Goal: Task Accomplishment & Management: Complete application form

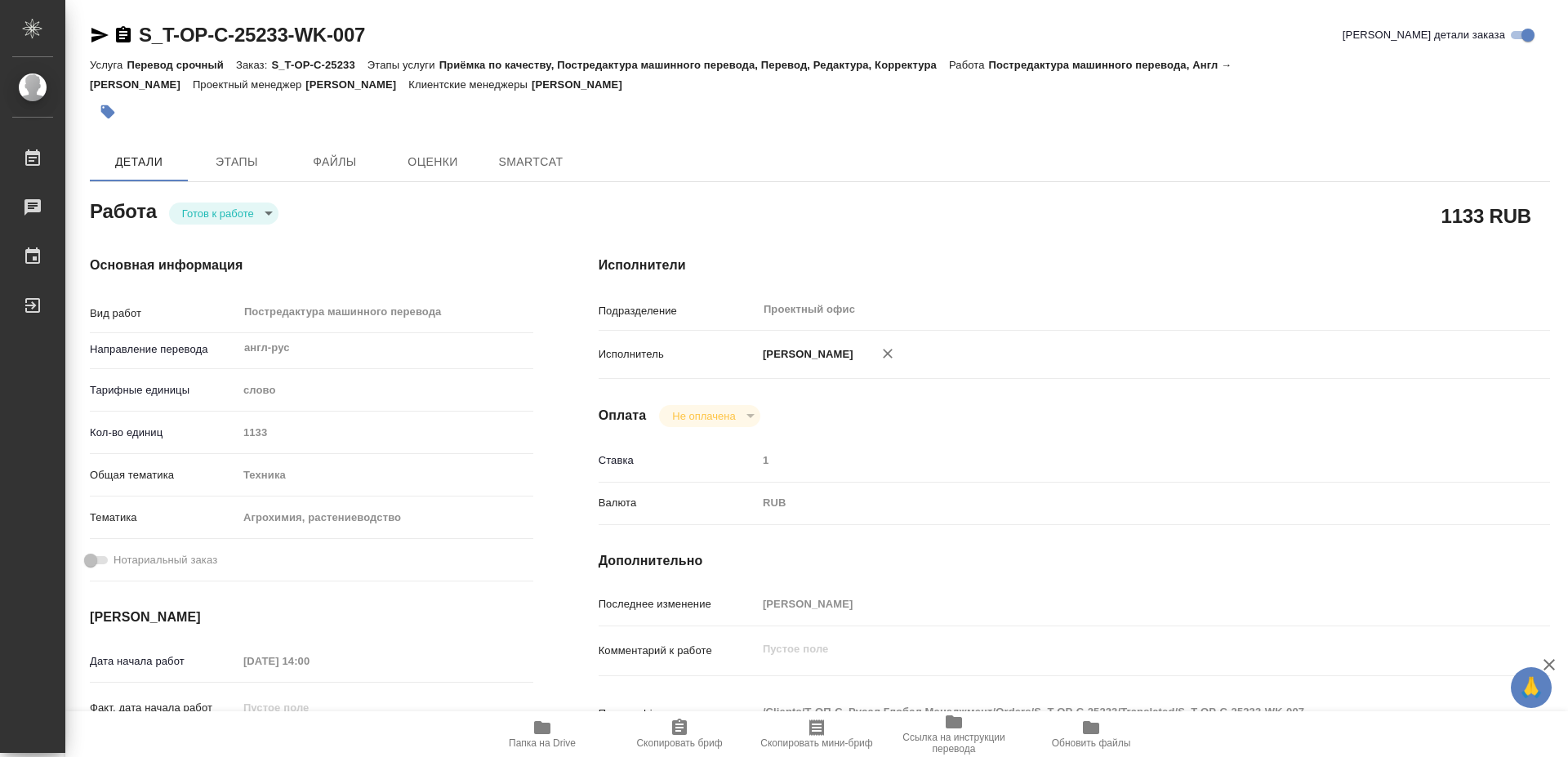
type textarea "x"
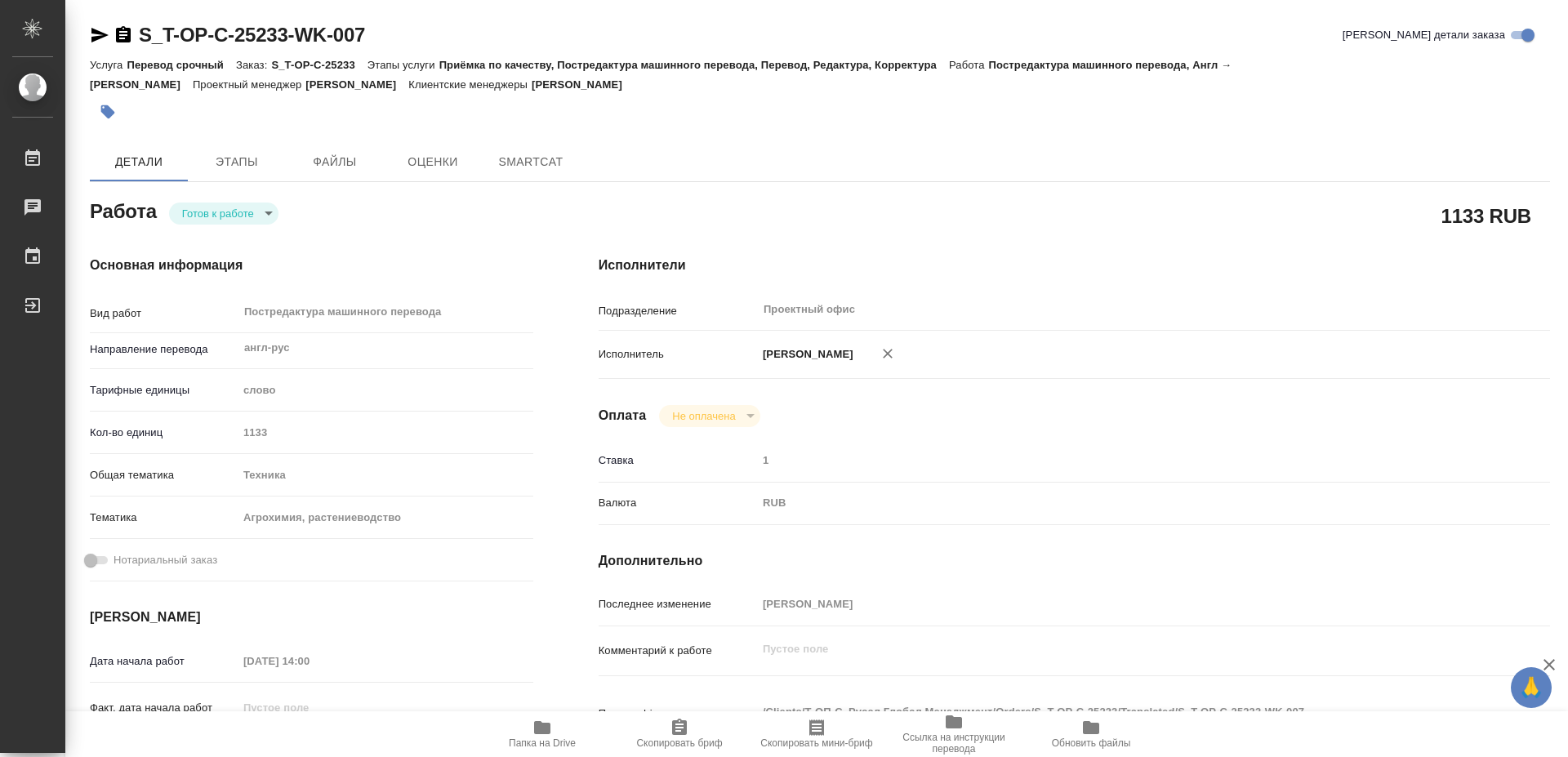
type textarea "x"
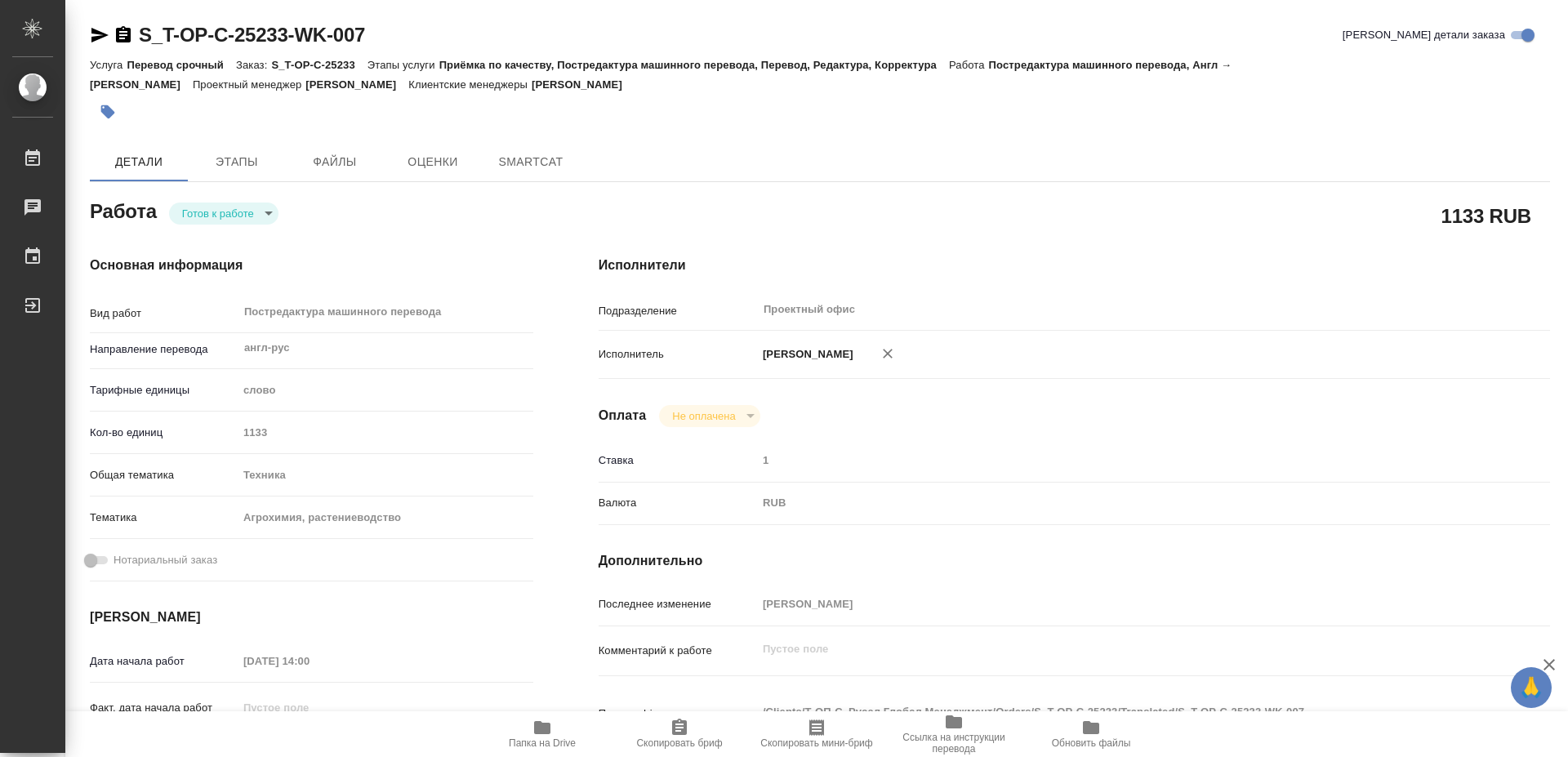
type textarea "x"
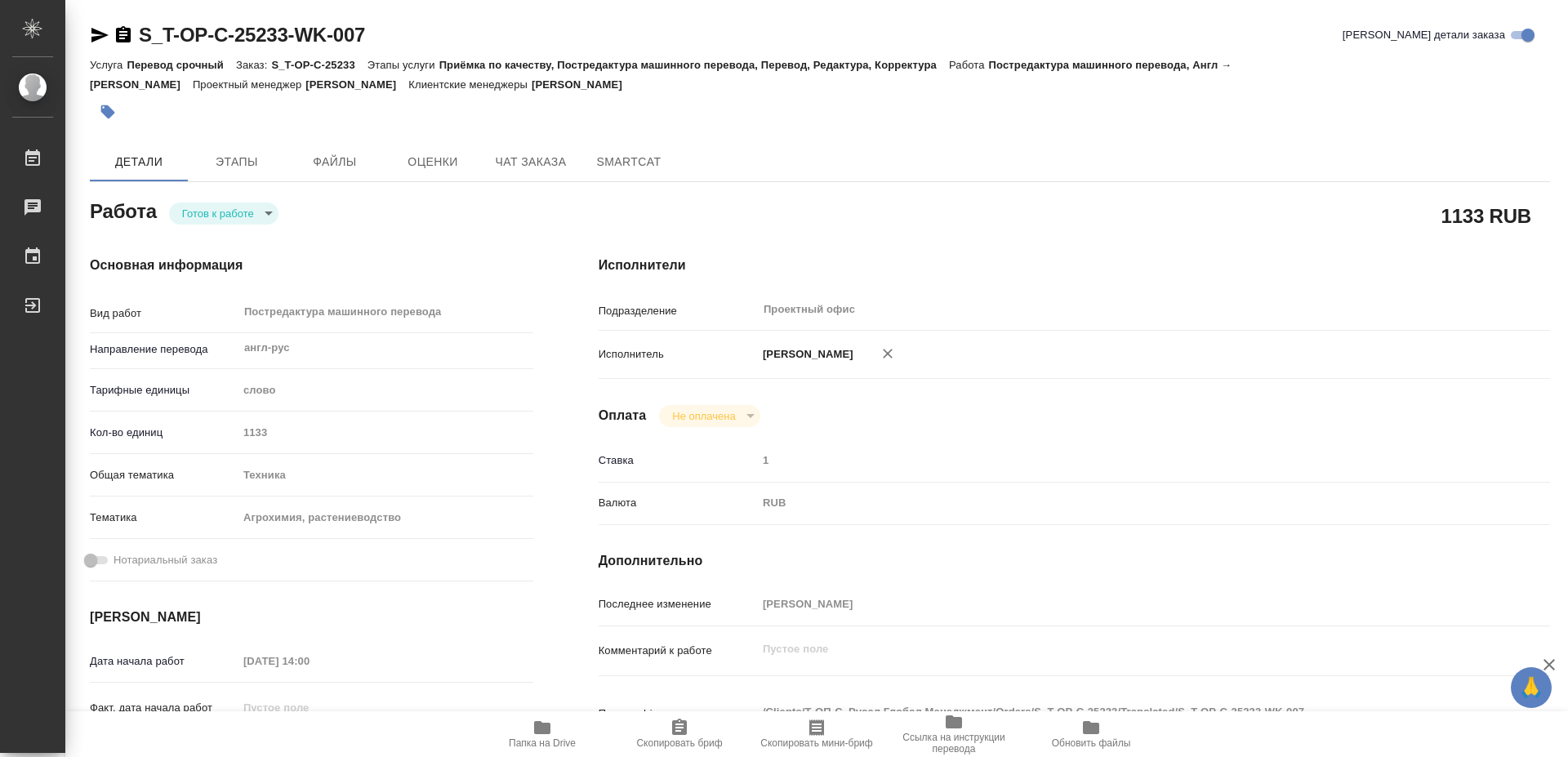
type textarea "x"
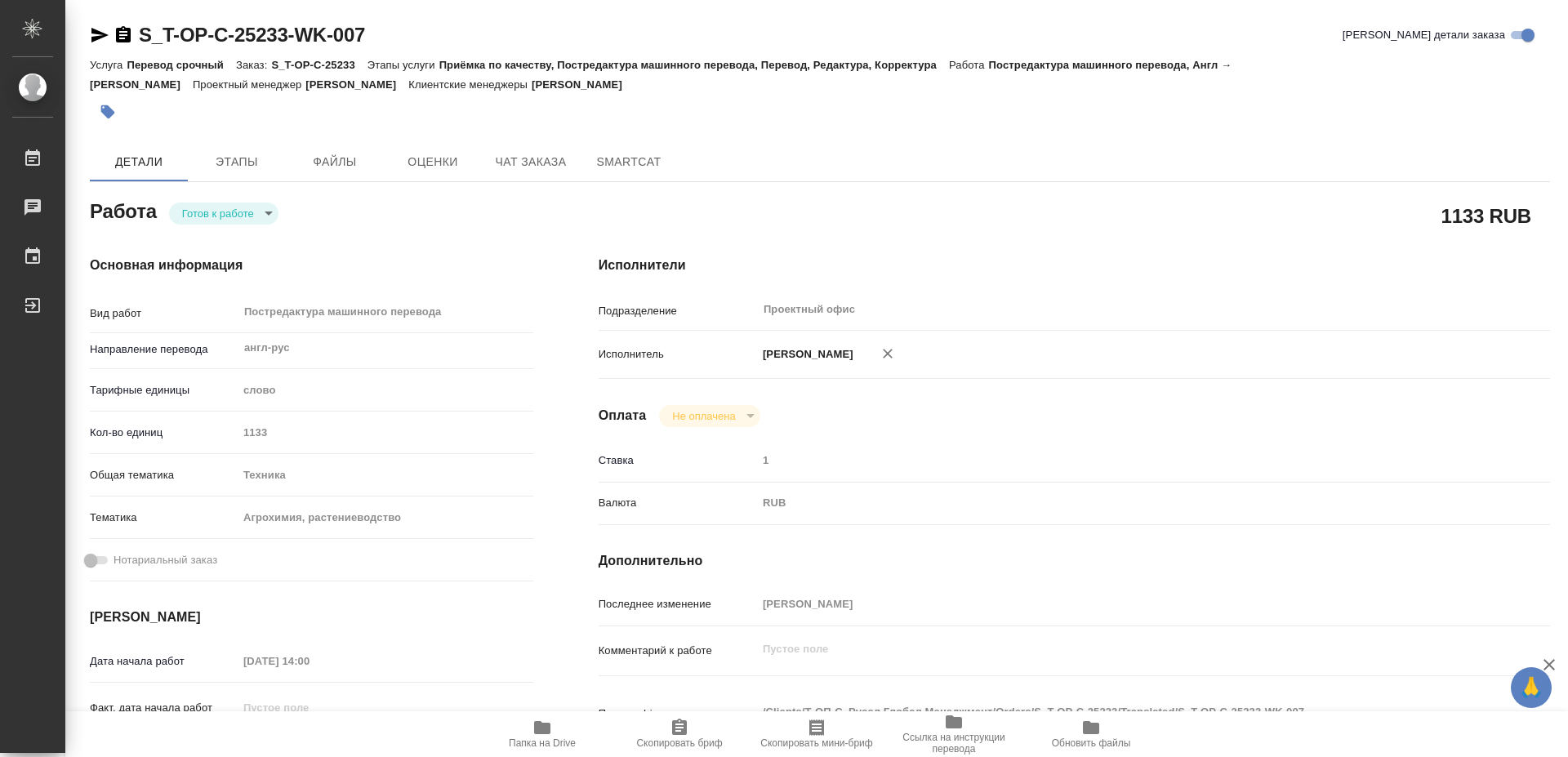
type textarea "x"
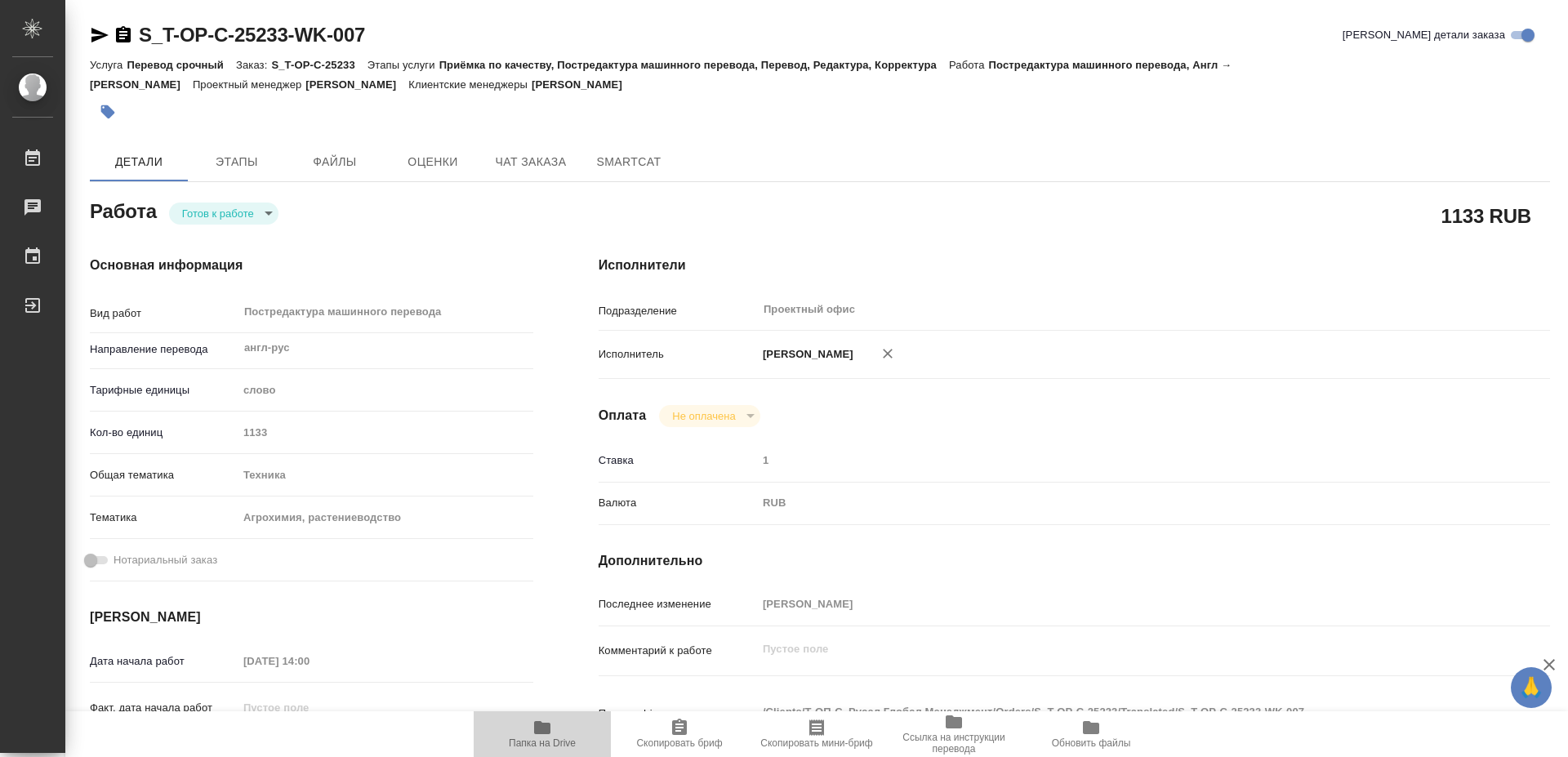
click at [540, 732] on icon "button" at bounding box center [542, 728] width 16 height 13
click at [201, 207] on body "🙏 .cls-1 fill:#fff; AWATERA [PERSON_NAME] 0 Чаты График Выйти S_T-OP-C-25233-WK…" at bounding box center [784, 378] width 1568 height 757
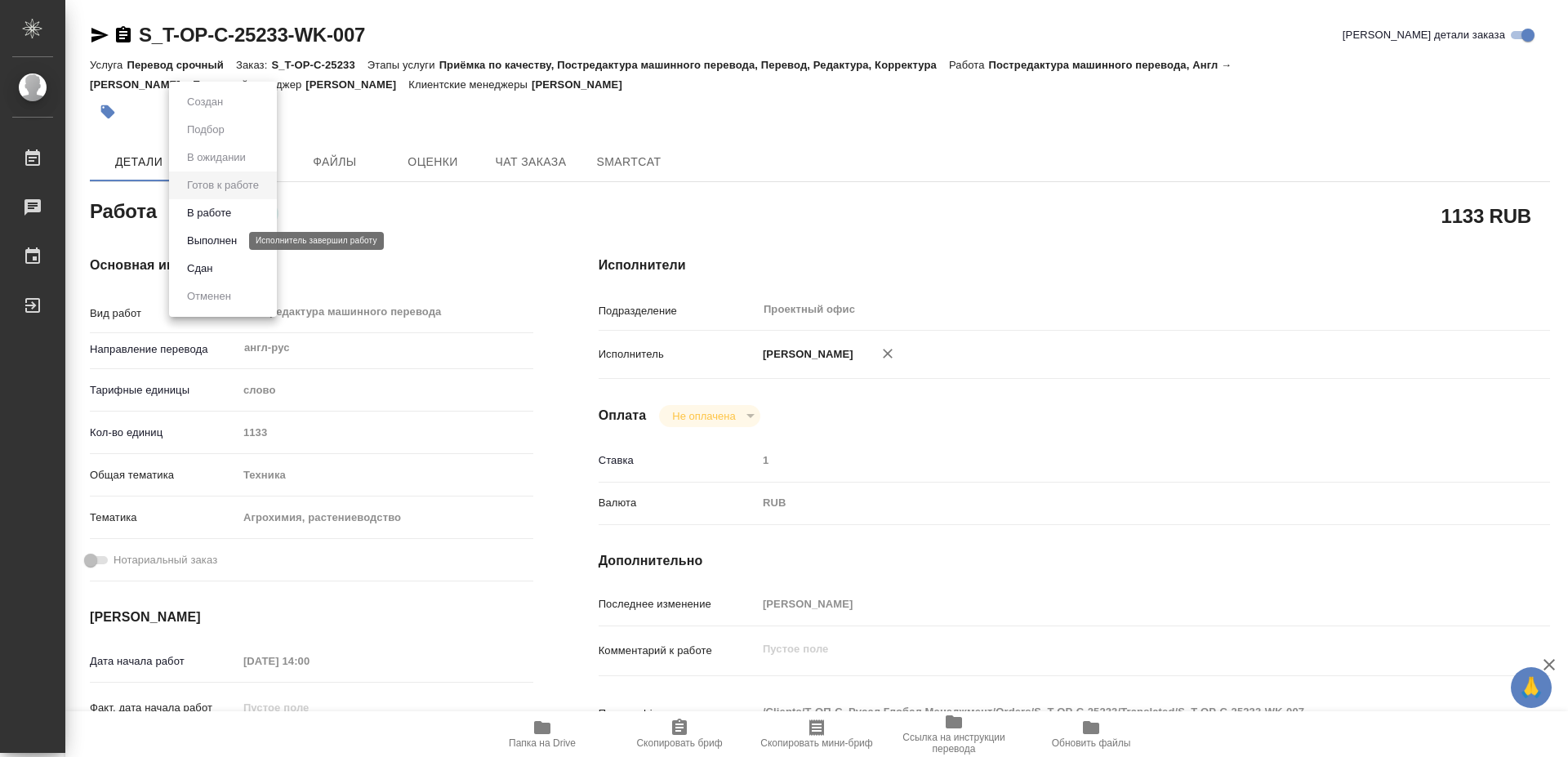
click at [204, 240] on button "Выполнен" at bounding box center [212, 241] width 60 height 18
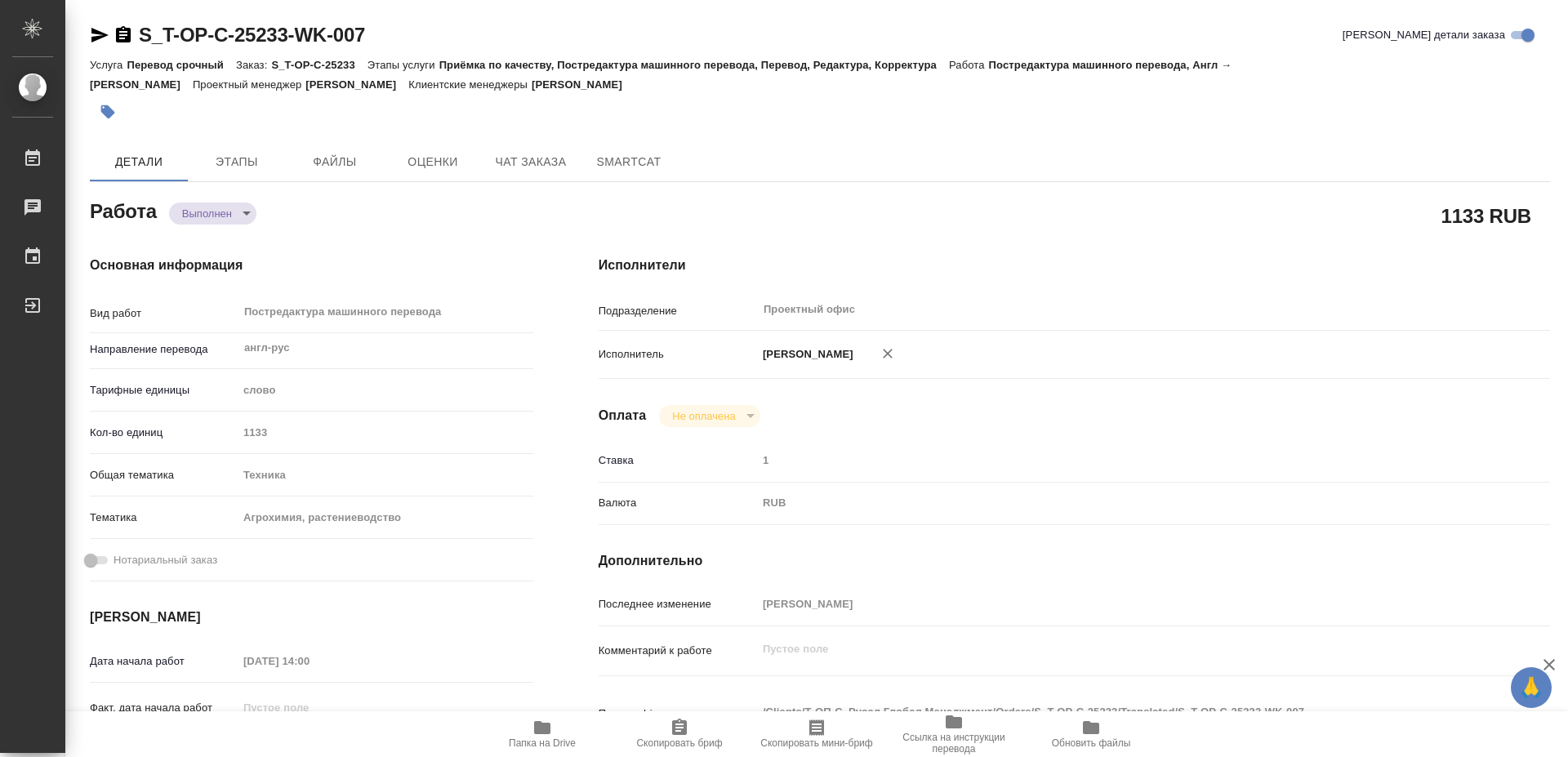
type textarea "x"
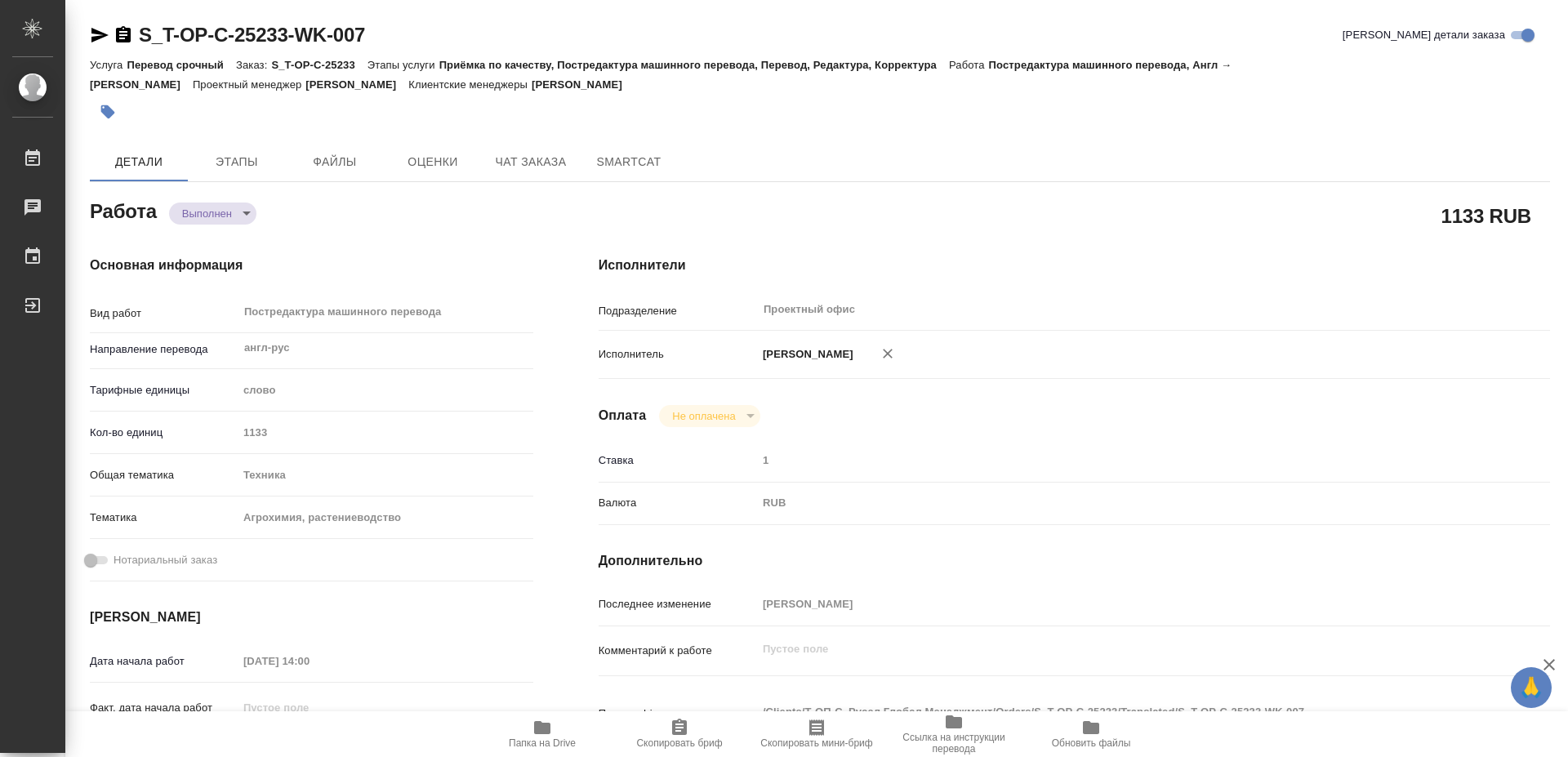
type textarea "x"
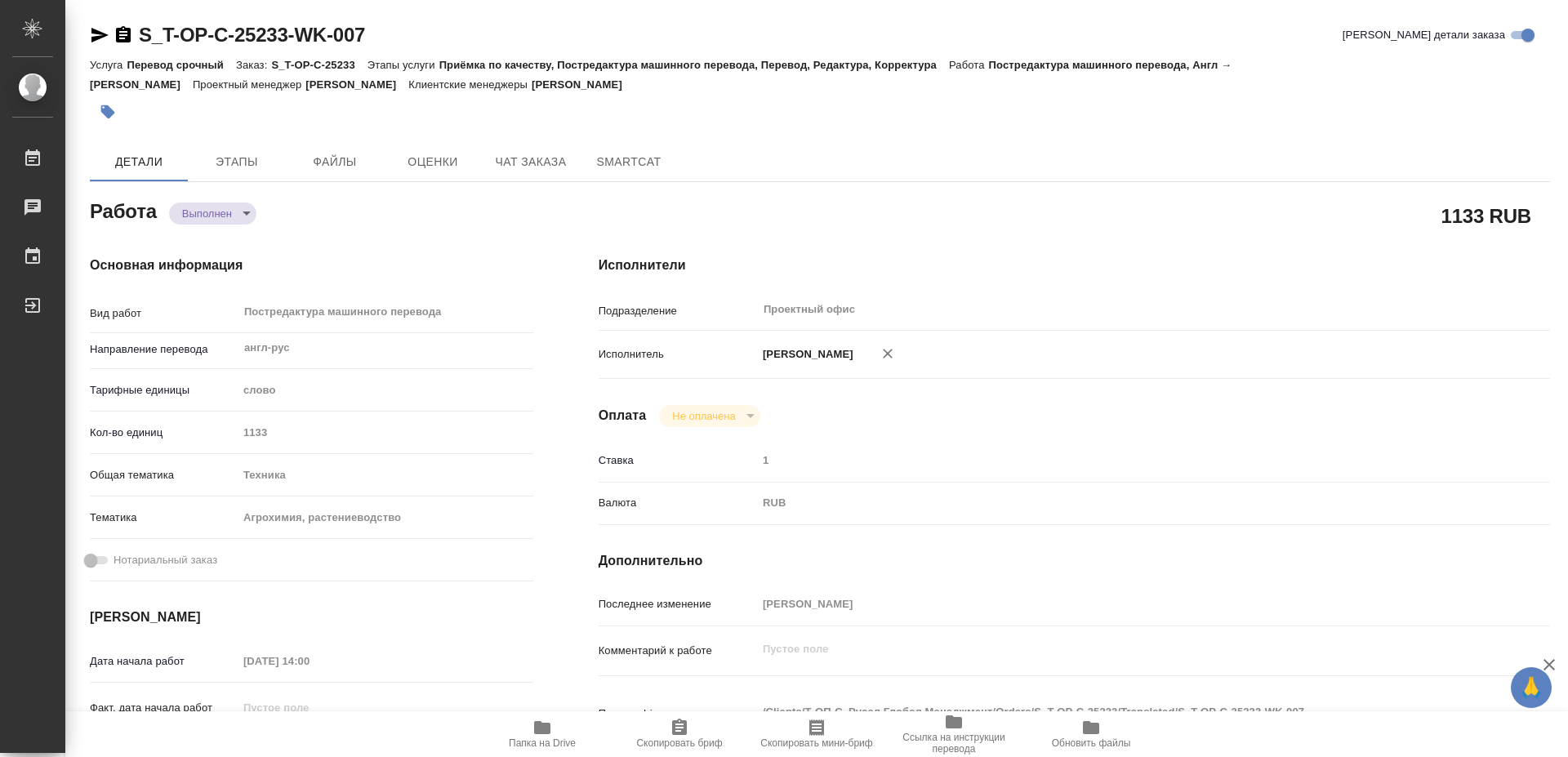
type textarea "x"
